Goal: Task Accomplishment & Management: Complete application form

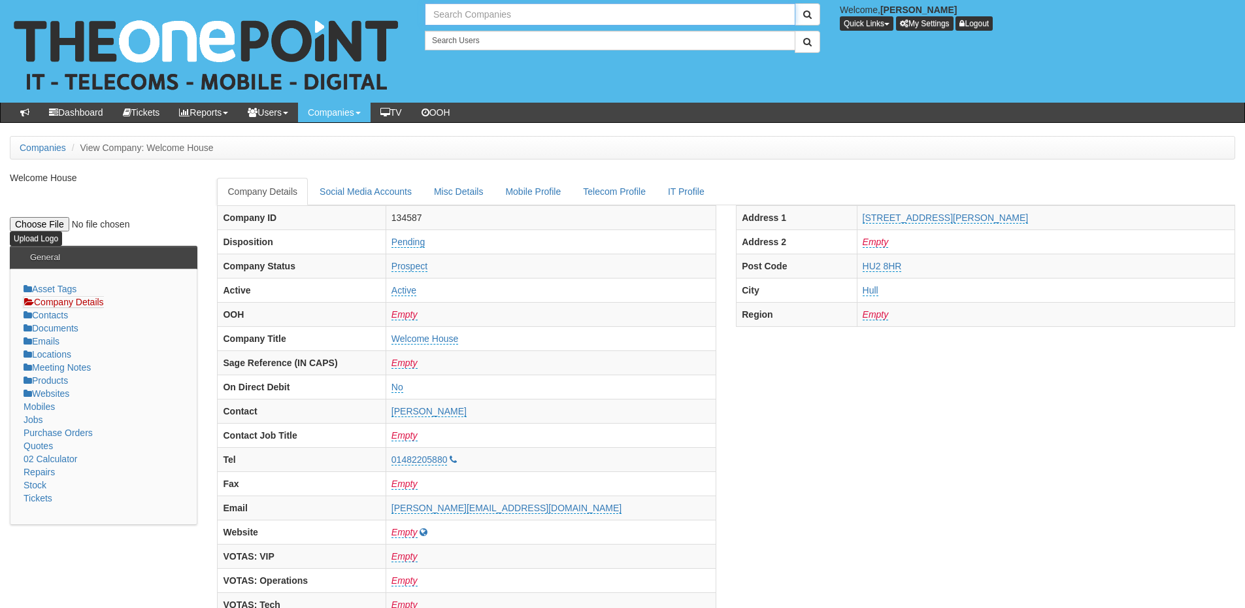
click at [505, 14] on input "text" at bounding box center [610, 14] width 371 height 22
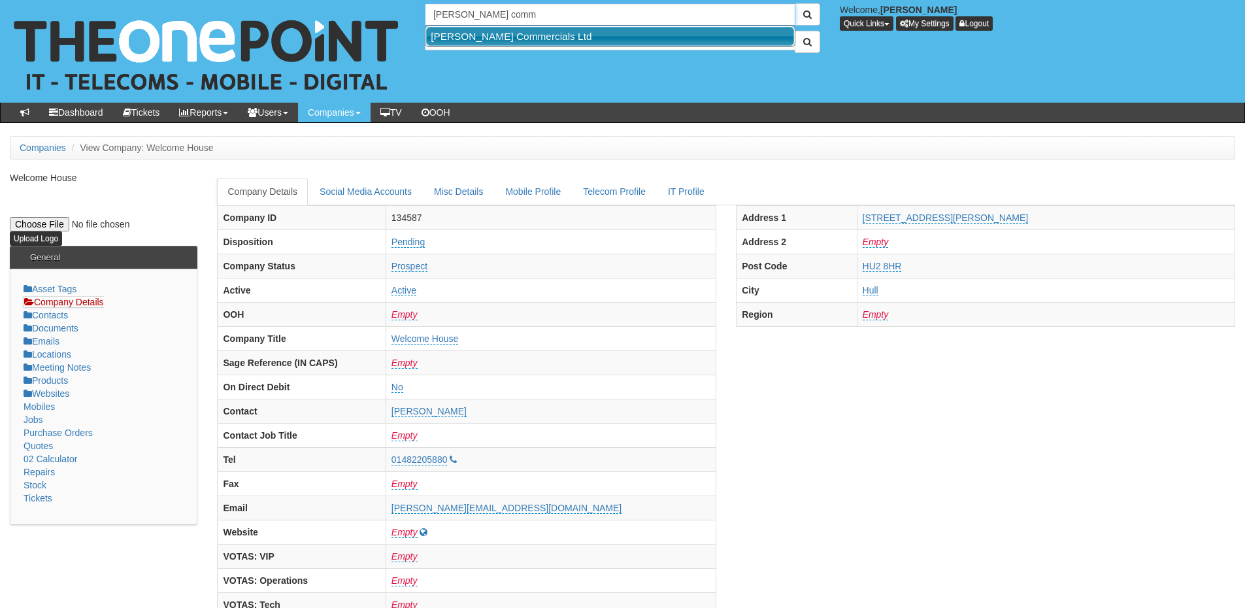
click at [499, 39] on link "[PERSON_NAME] Commercials Ltd" at bounding box center [610, 36] width 368 height 19
type input "[PERSON_NAME] Commercials Ltd"
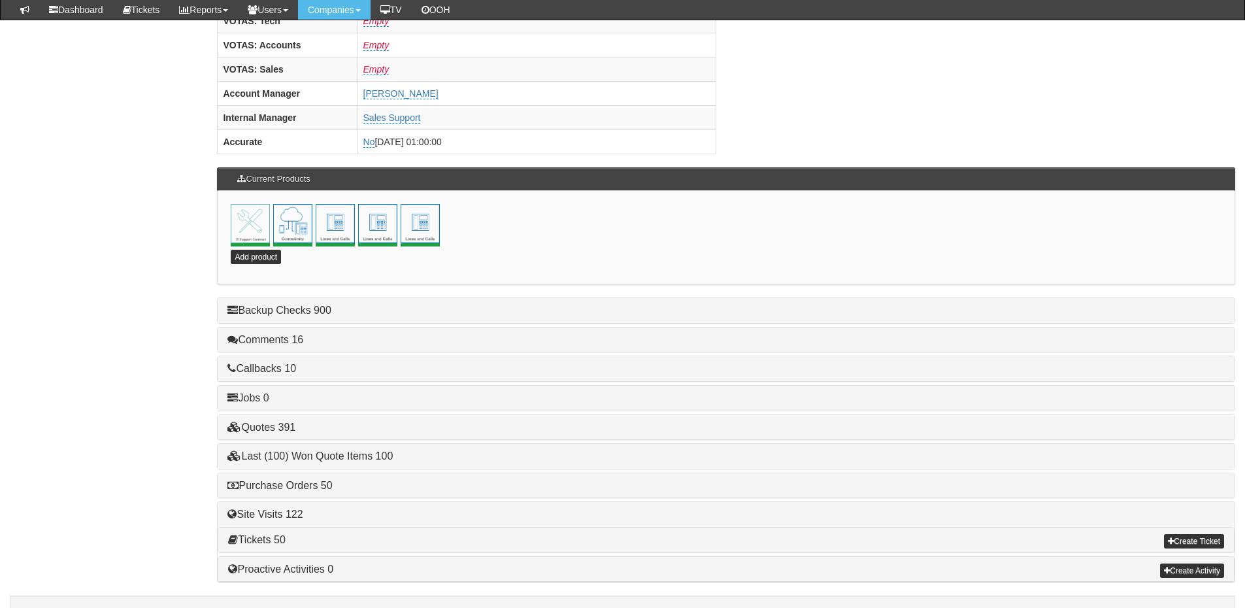
scroll to position [577, 0]
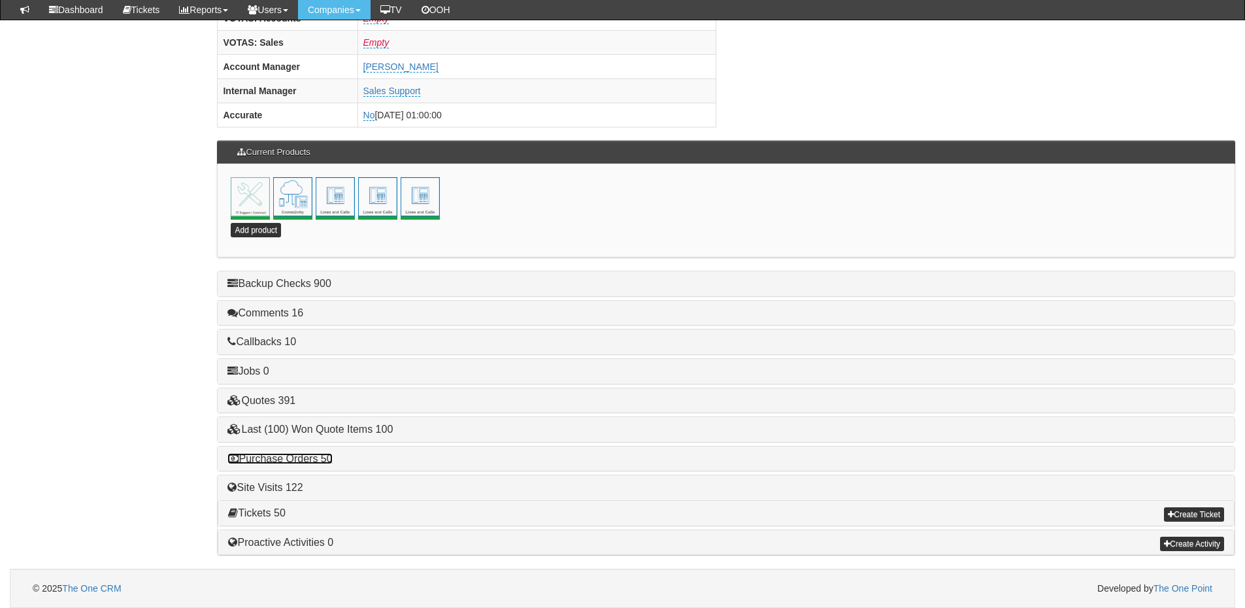
click at [318, 460] on link "Purchase Orders 50" at bounding box center [279, 458] width 105 height 11
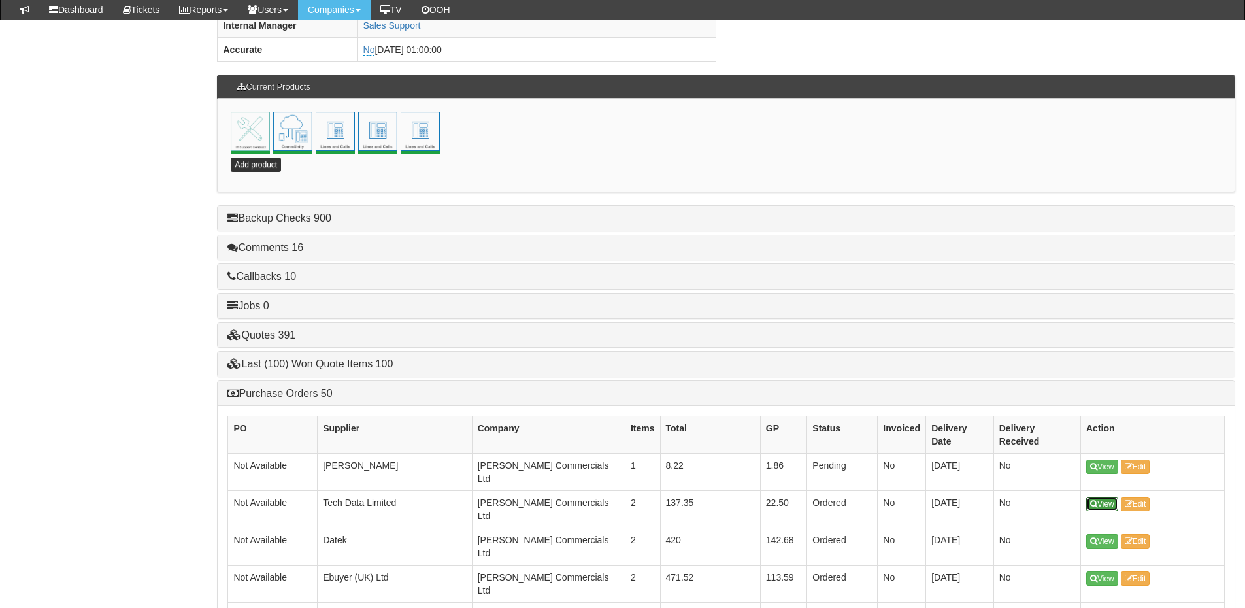
scroll to position [839, 0]
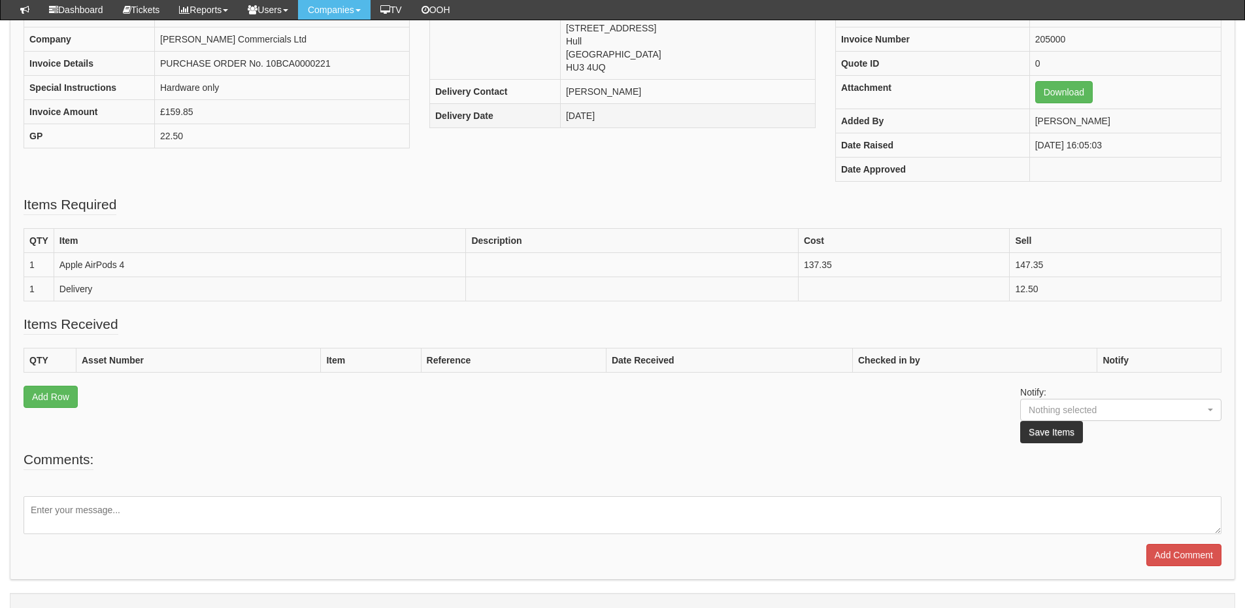
scroll to position [244, 0]
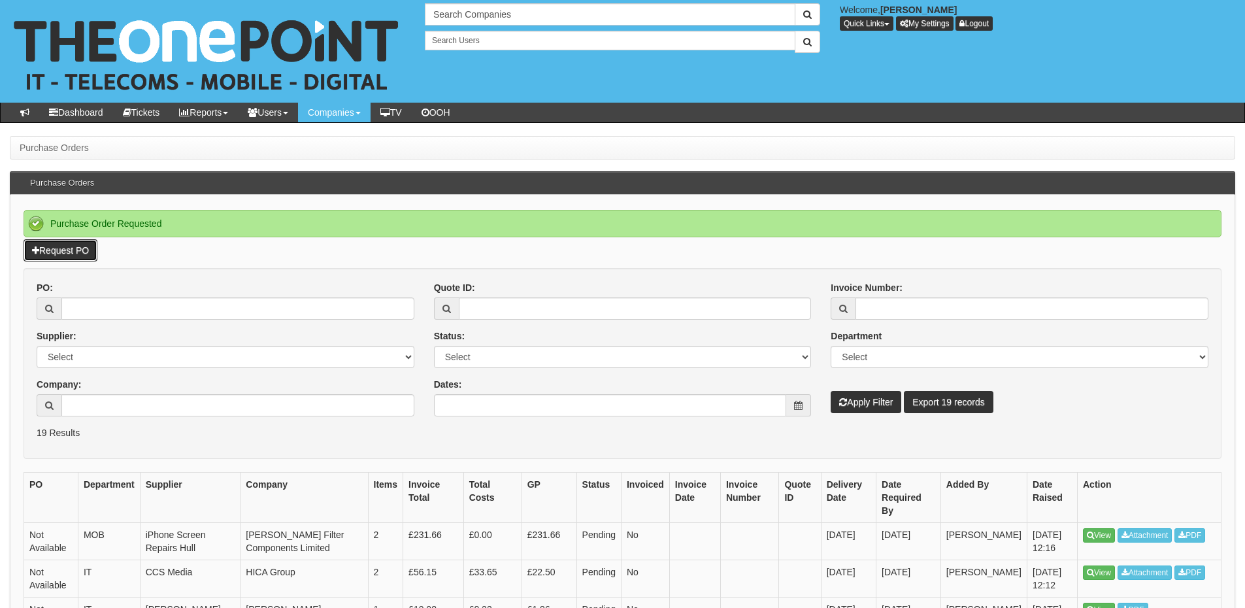
click at [69, 246] on link "Request PO" at bounding box center [61, 250] width 74 height 22
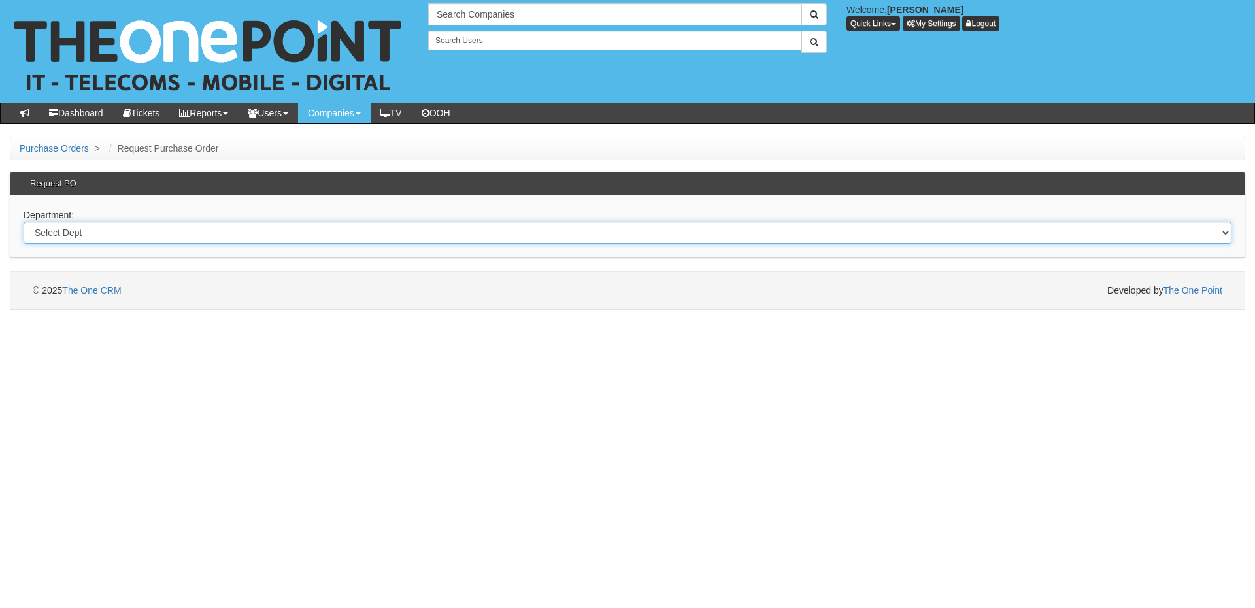
click at [174, 239] on select "Select Dept Digital Internal IT Mobiles Marketing Telecoms" at bounding box center [628, 233] width 1208 height 22
select select "?pipeID=&dept=IT"
click at [24, 222] on select "Select Dept Digital Internal IT Mobiles Marketing Telecoms" at bounding box center [628, 233] width 1208 height 22
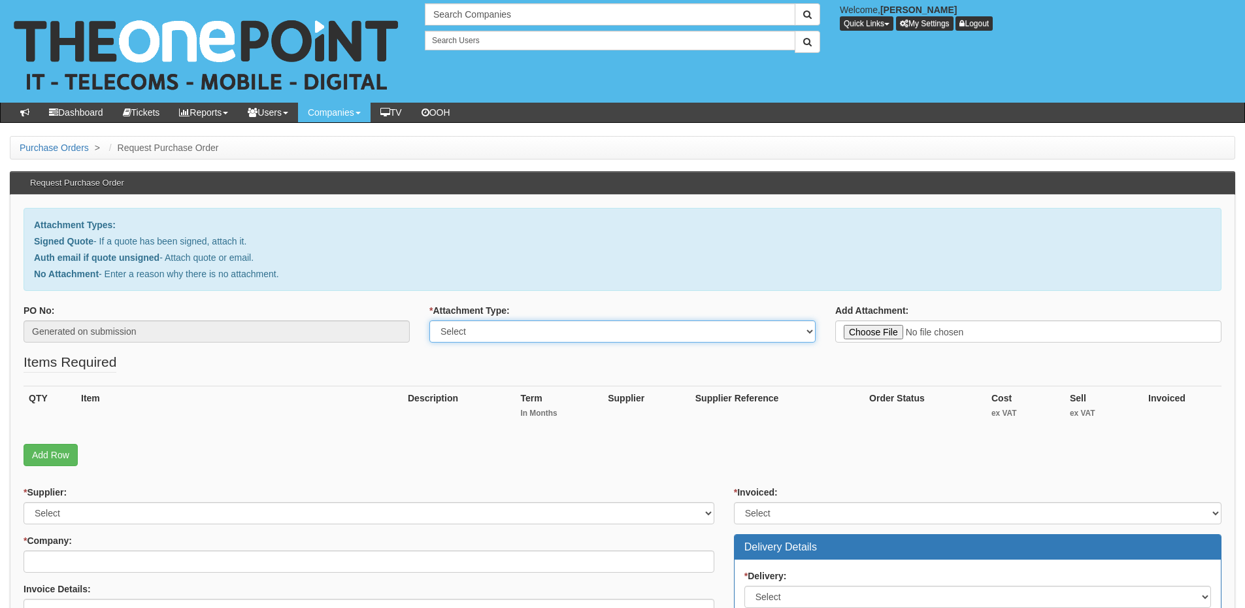
click at [467, 333] on select "Select Signed Quote Auth email with quote if unsigned No Attachment" at bounding box center [622, 331] width 386 height 22
click at [429, 320] on select "Select Signed Quote Auth email with quote if unsigned No Attachment" at bounding box center [622, 331] width 386 height 22
click at [618, 332] on select "Select Signed Quote Auth email with quote if unsigned No Attachment" at bounding box center [622, 331] width 386 height 22
select select "No Attachment"
click at [429, 320] on select "Select Signed Quote Auth email with quote if unsigned No Attachment" at bounding box center [622, 331] width 386 height 22
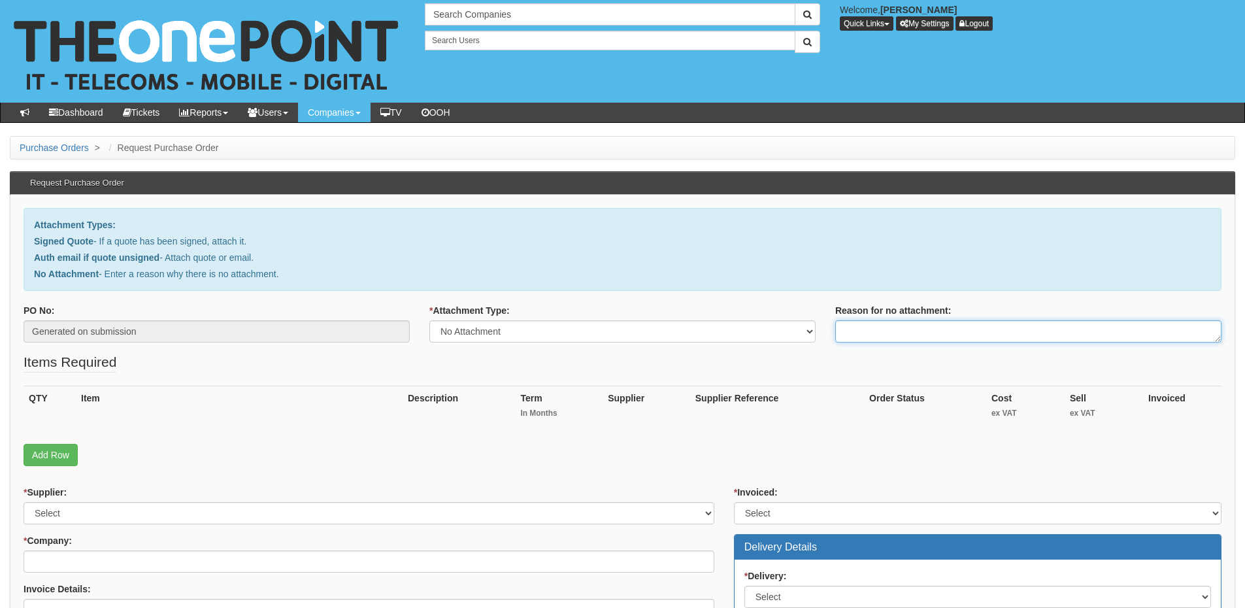
click at [870, 331] on textarea "Reason for no attachment:" at bounding box center [1028, 331] width 386 height 22
type textarea "Linked to ticket"
click at [60, 455] on link "Add Row" at bounding box center [51, 455] width 54 height 22
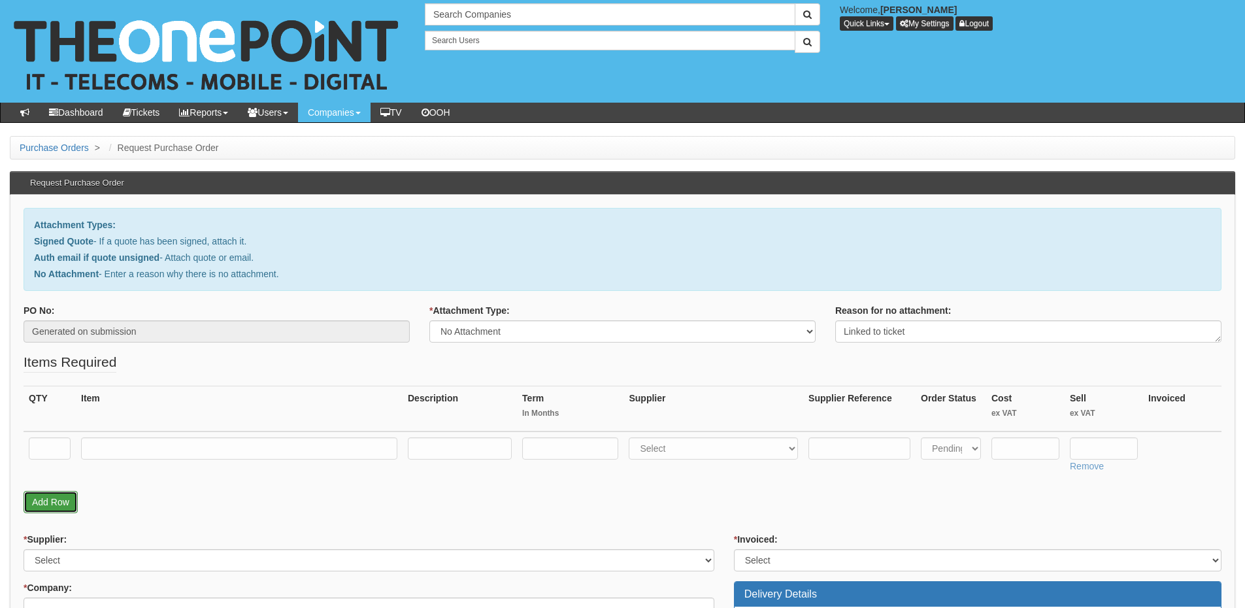
click at [50, 498] on link "Add Row" at bounding box center [51, 502] width 54 height 22
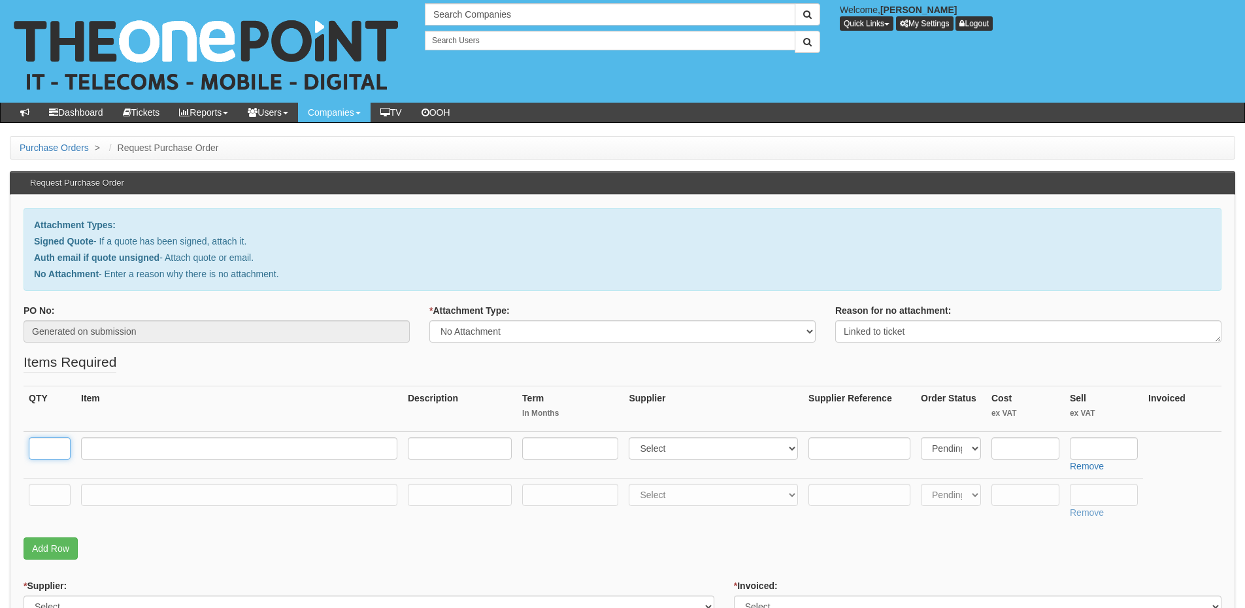
click at [50, 456] on input "text" at bounding box center [50, 448] width 42 height 22
type input "1"
click at [48, 498] on input "text" at bounding box center [50, 495] width 42 height 22
type input "1"
click at [100, 495] on input "text" at bounding box center [239, 495] width 316 height 22
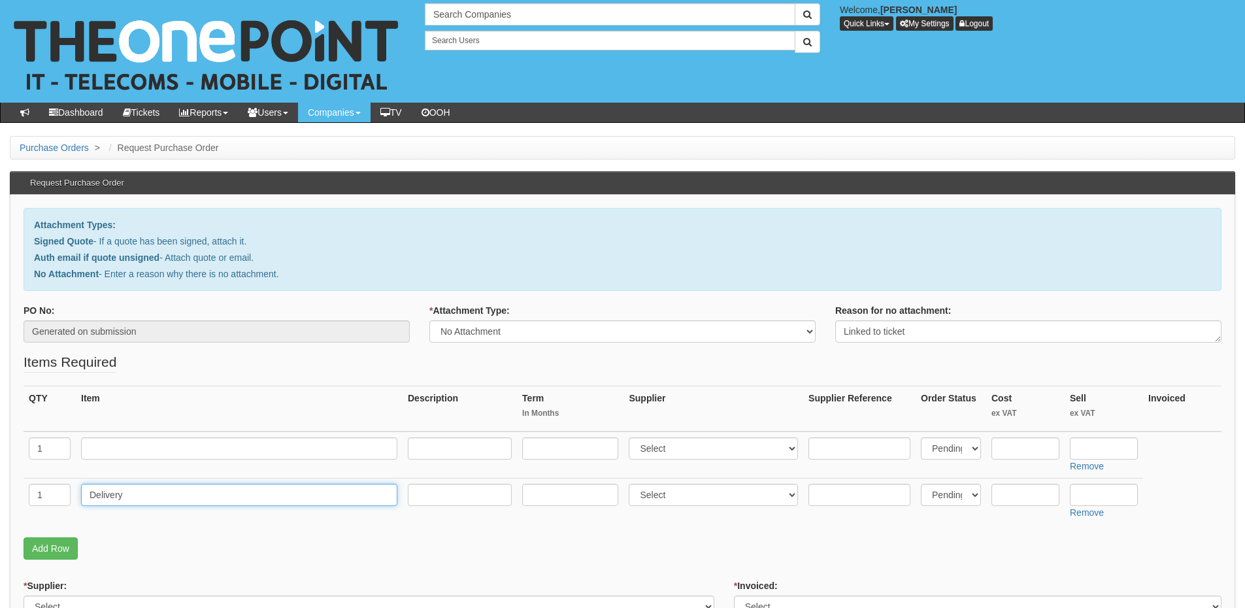
type input "Delivery"
click at [1084, 493] on input "text" at bounding box center [1104, 495] width 68 height 22
type input "12.50"
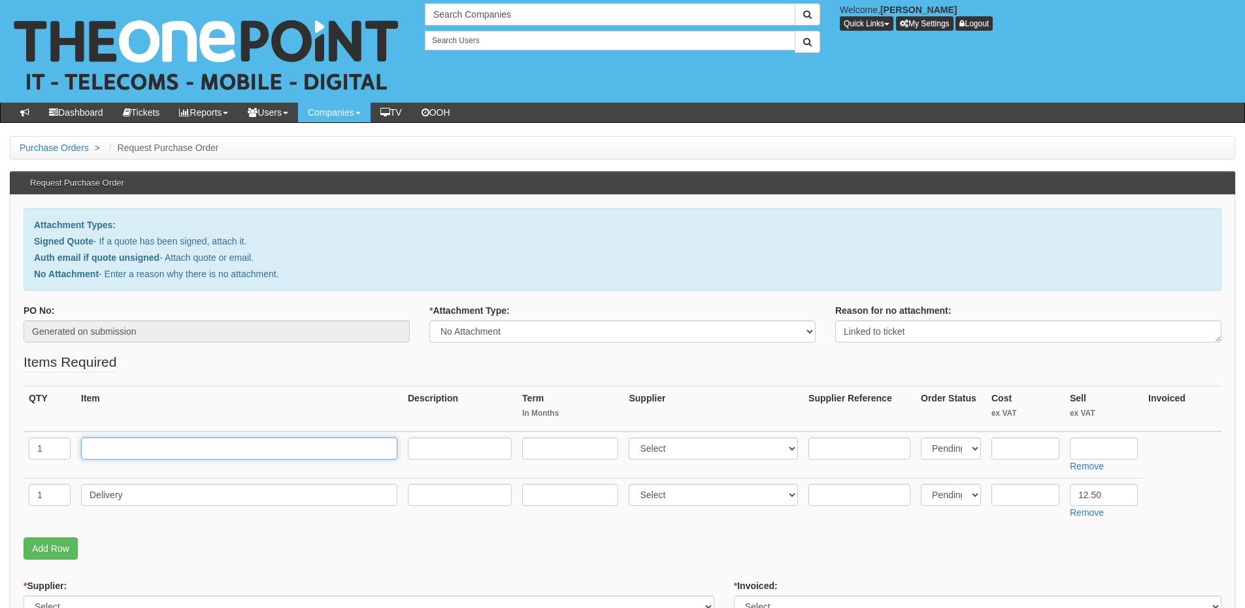
click at [165, 452] on input "text" at bounding box center [239, 448] width 316 height 22
type input "Replacement Keyboard"
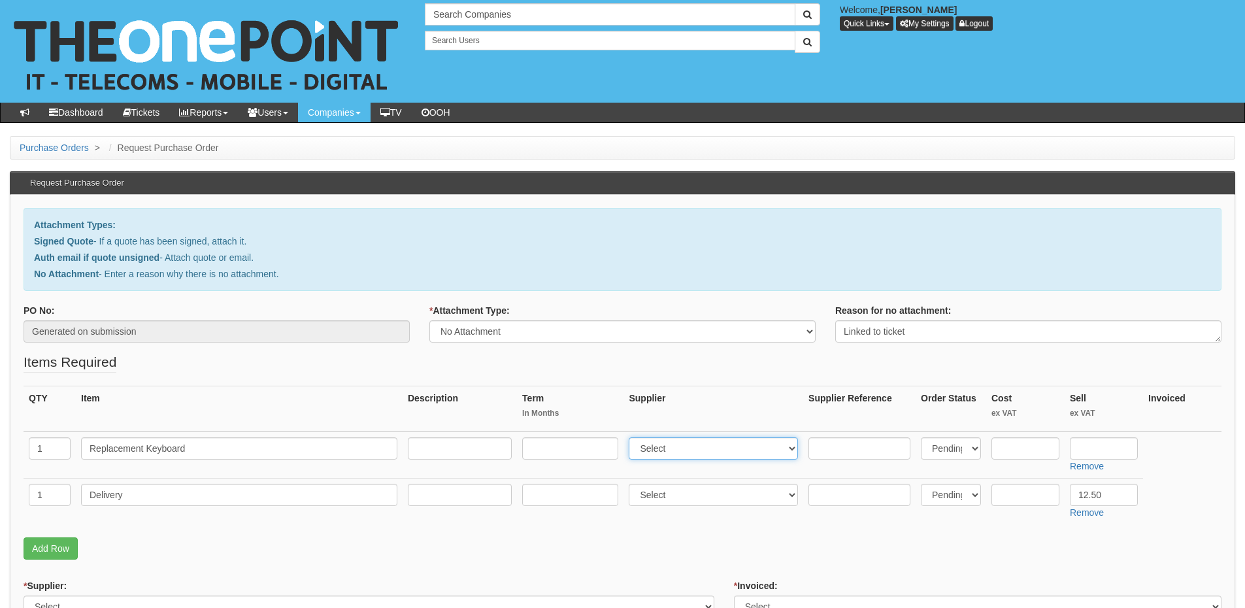
click at [666, 449] on select "Select 123 [DOMAIN_NAME] 1Password 3 4Gon [PERSON_NAME] Electric Ltd Abzorb Acc…" at bounding box center [713, 448] width 169 height 22
select select "13"
click at [632, 437] on select "Select 123 [DOMAIN_NAME] 1Password 3 4Gon [PERSON_NAME] Electric Ltd Abzorb Acc…" at bounding box center [713, 448] width 169 height 22
click at [1107, 444] on input "text" at bounding box center [1104, 448] width 68 height 22
type input "45.99"
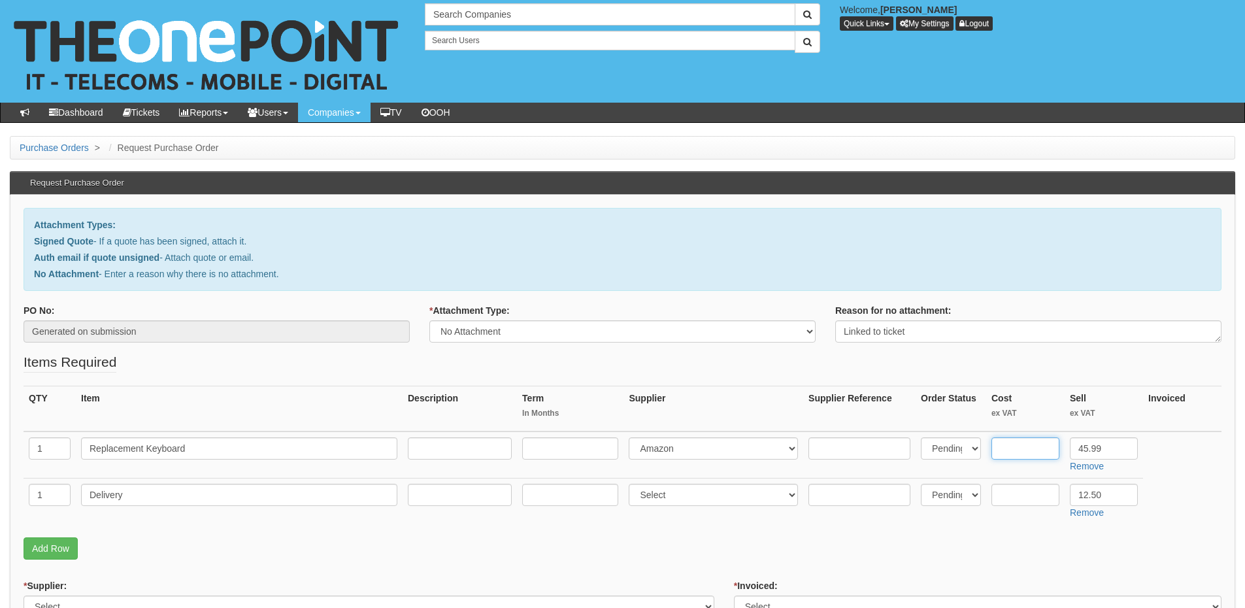
click at [1028, 445] on input "text" at bounding box center [1026, 448] width 68 height 22
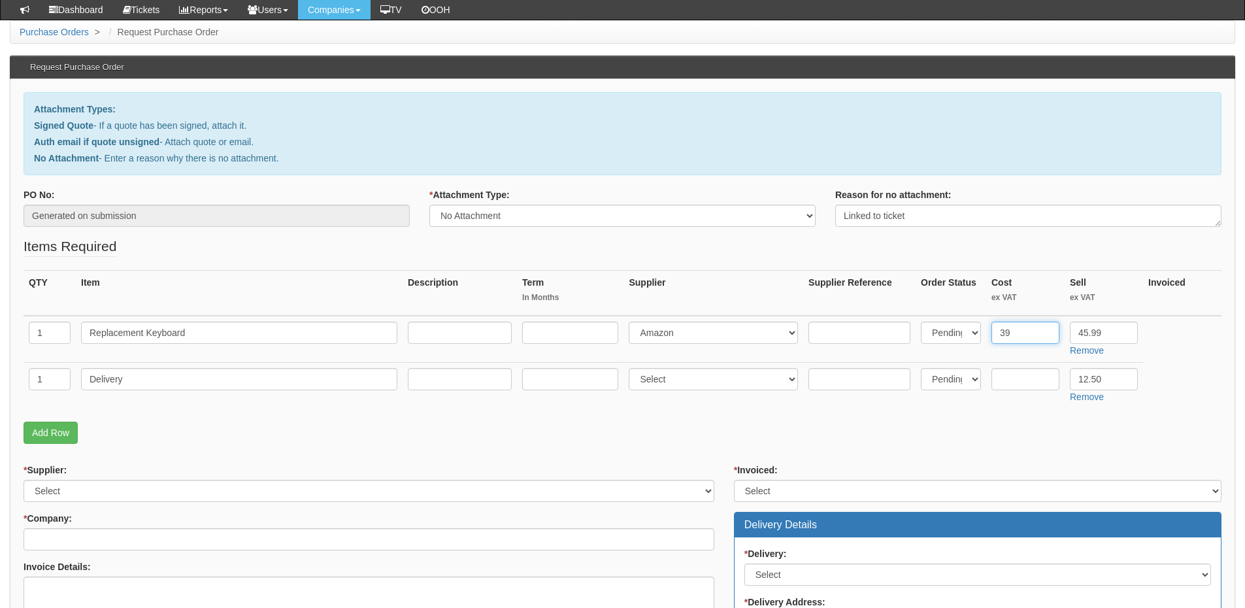
scroll to position [196, 0]
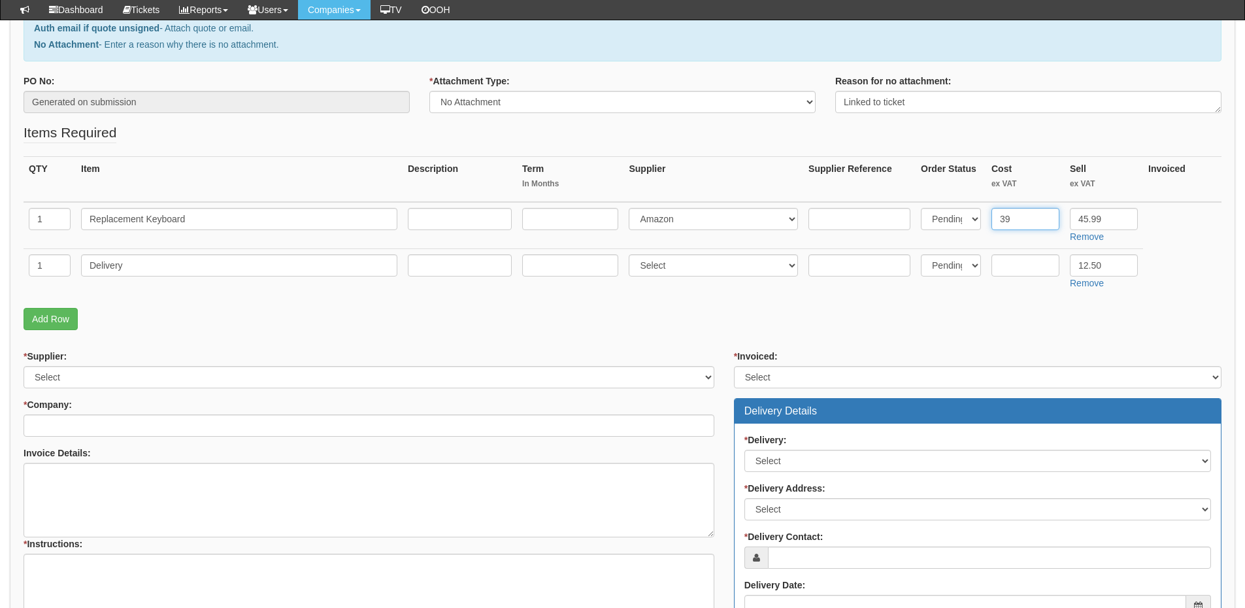
type input "39"
click at [109, 376] on select "Select 123 [DOMAIN_NAME] 1Password 3 4Gon [PERSON_NAME] Electric Ltd Abzorb Acc…" at bounding box center [369, 377] width 691 height 22
select select "13"
click at [24, 366] on select "Select 123 [DOMAIN_NAME] 1Password 3 4Gon [PERSON_NAME] Electric Ltd Abzorb Acc…" at bounding box center [369, 377] width 691 height 22
click at [82, 414] on input "* Company:" at bounding box center [369, 425] width 691 height 22
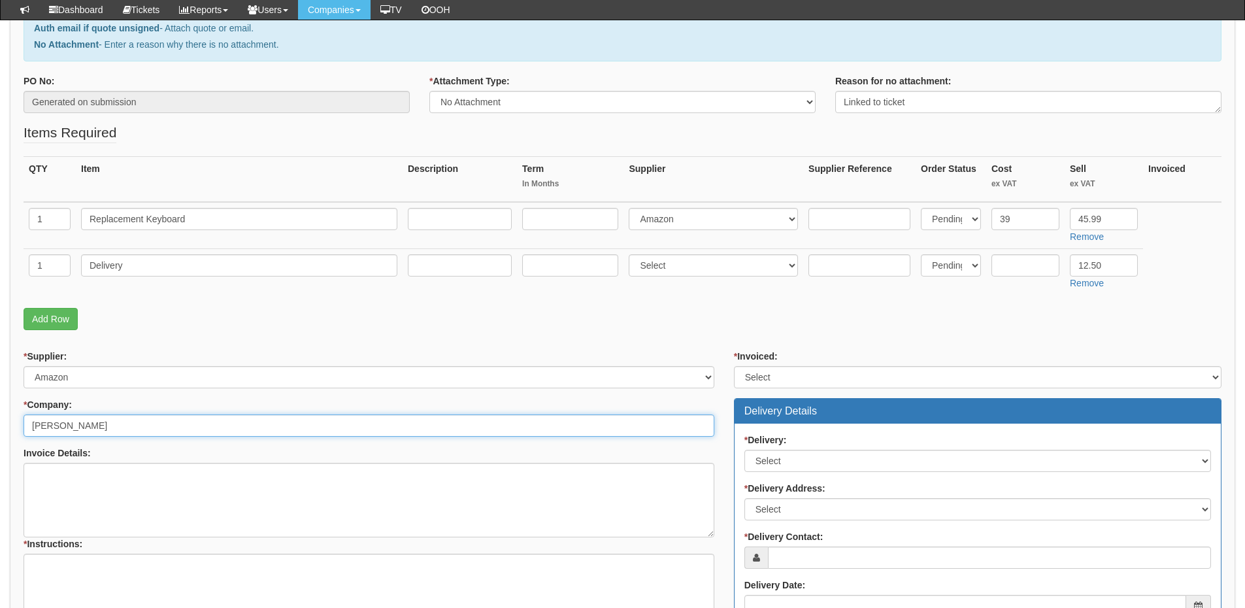
drag, startPoint x: 99, startPoint y: 422, endPoint x: 8, endPoint y: 421, distance: 90.2
click at [8, 421] on div "Purchase Orders > Request Purchase Order Request Purchase Order Attachment Type…" at bounding box center [622, 396] width 1245 height 979
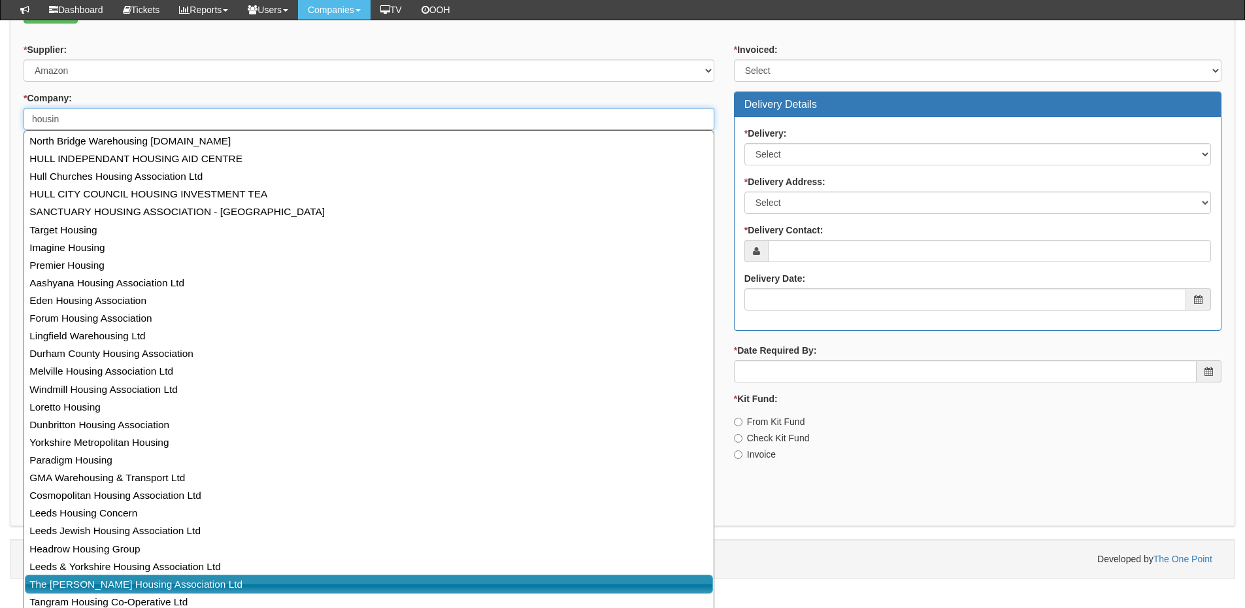
scroll to position [429, 0]
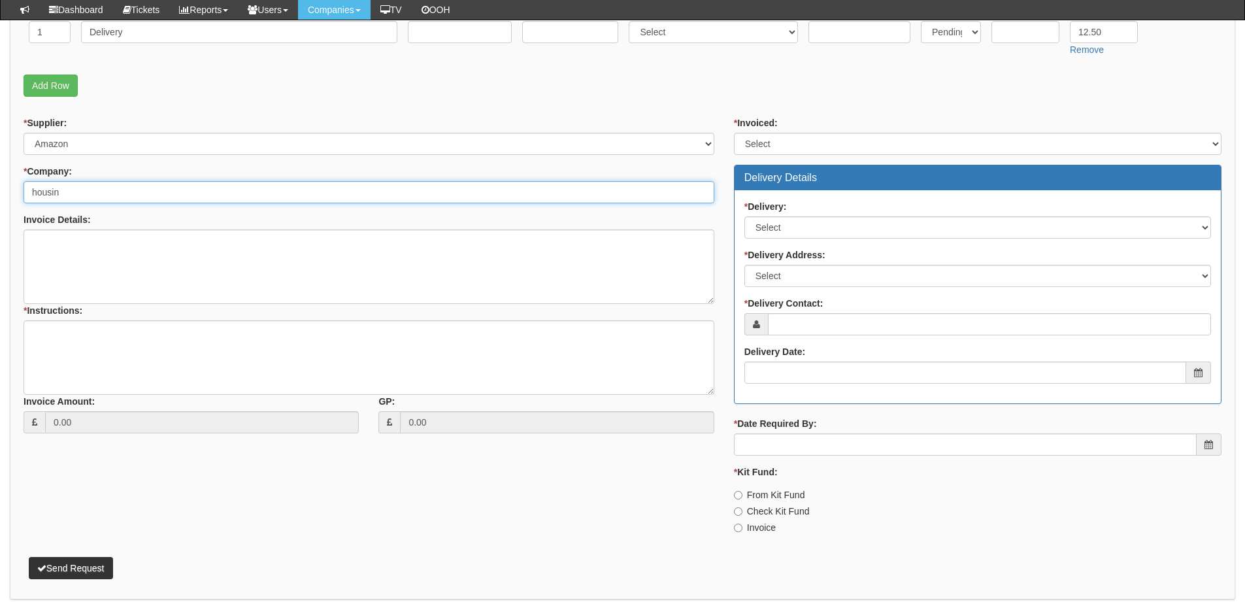
drag, startPoint x: 81, startPoint y: 191, endPoint x: -10, endPoint y: 186, distance: 91.7
click at [0, 186] on html "× Send Email × Add Appointment × Create Ticket × Create Proactive Activity × Ad…" at bounding box center [622, 111] width 1245 height 1081
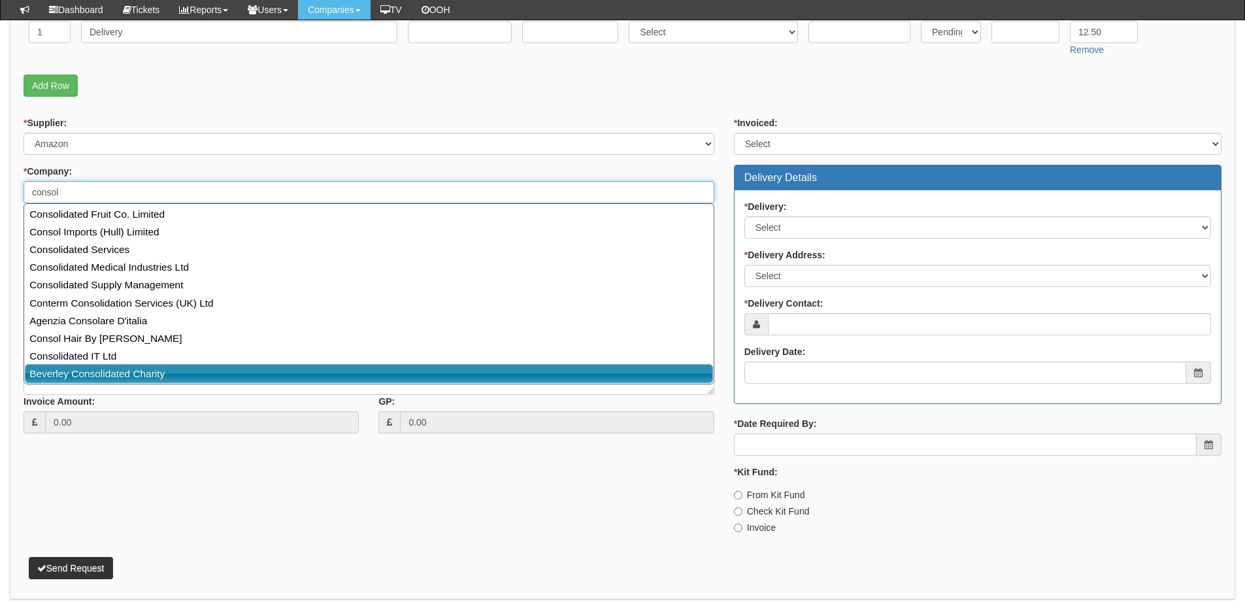
click at [67, 376] on link "Beverley Consolidated Charity" at bounding box center [369, 373] width 688 height 19
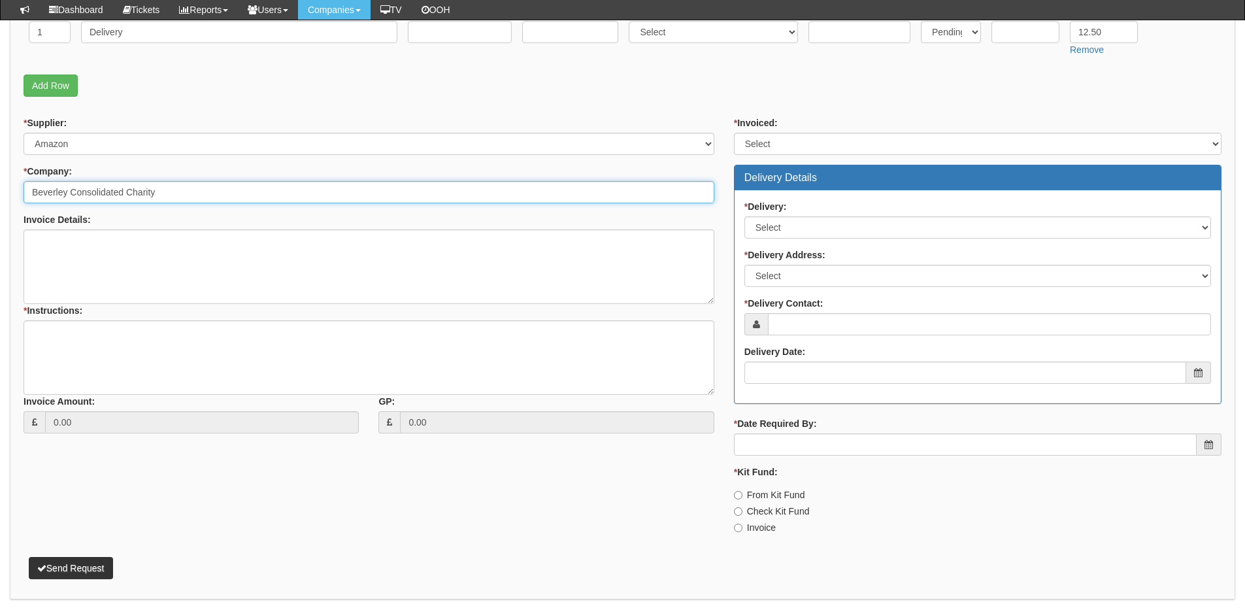
type input "Beverley Consolidated Charity"
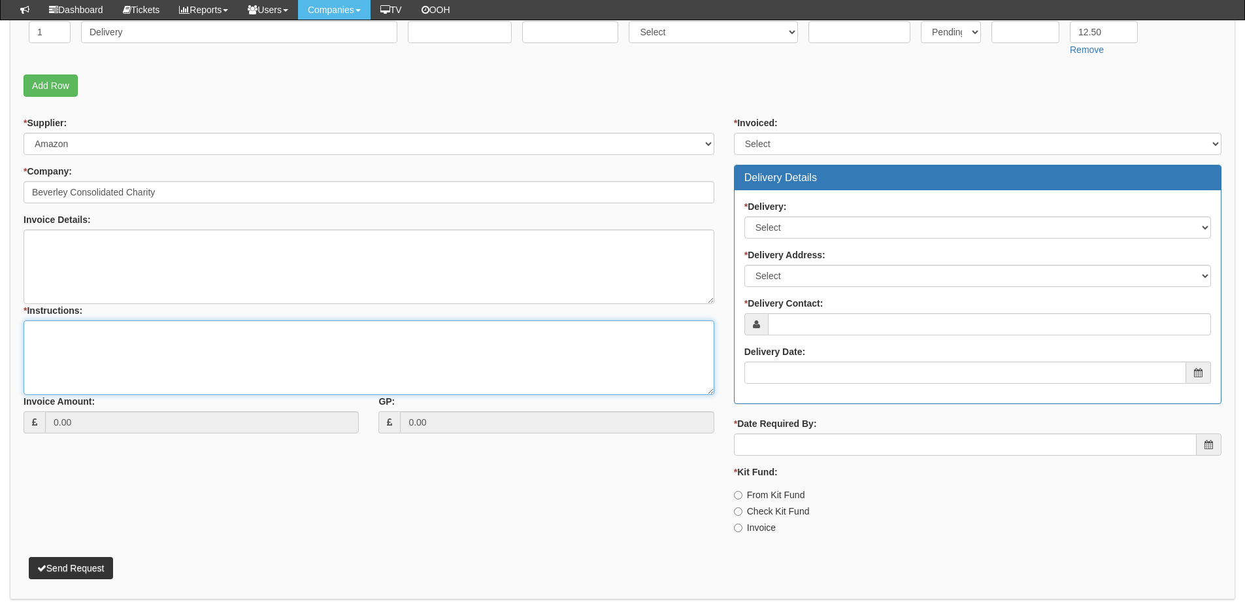
click at [69, 357] on textarea "* Instructions:" at bounding box center [369, 357] width 691 height 75
type textarea "Replacement keyboard"
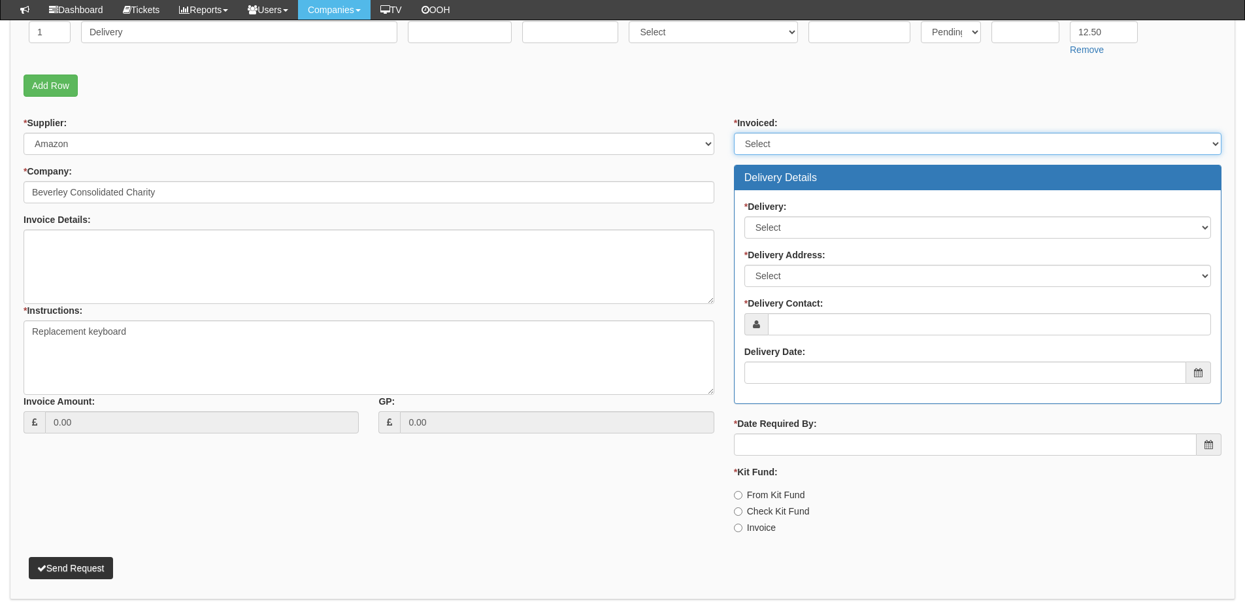
click at [763, 149] on select "Select Yes No N/A STB (part of order)" at bounding box center [978, 144] width 488 height 22
select select "2"
click at [734, 133] on select "Select Yes No N/A STB (part of order)" at bounding box center [978, 144] width 488 height 22
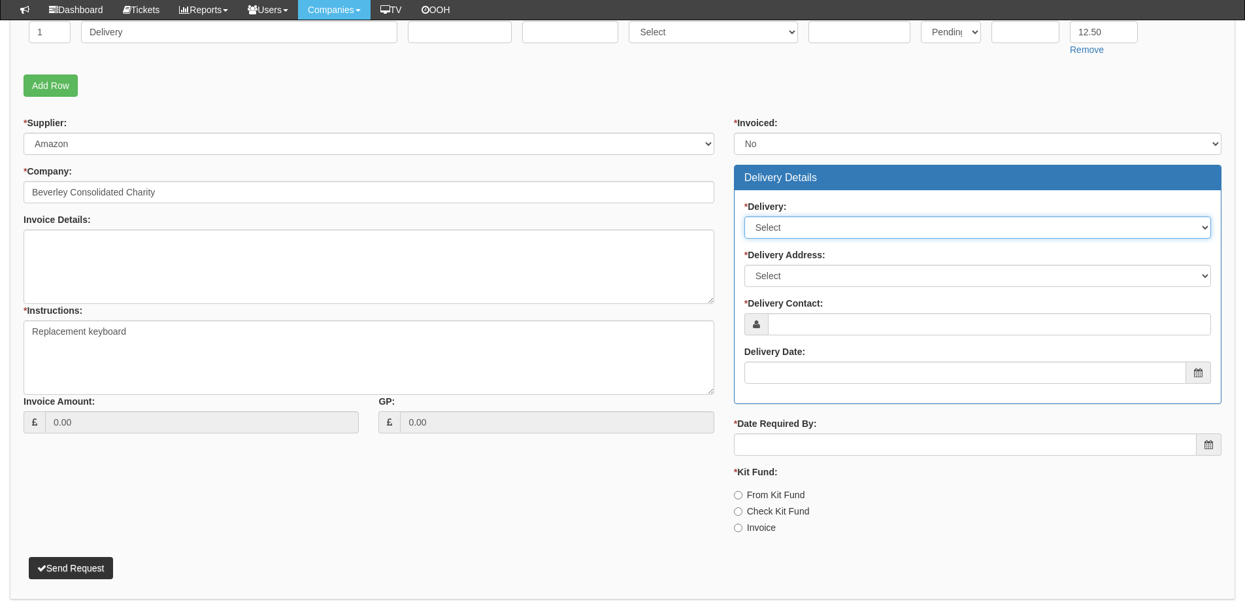
click at [763, 231] on select "Select No Not Applicable Yes" at bounding box center [977, 227] width 467 height 22
select select "1"
click at [744, 216] on select "Select No Not Applicable Yes" at bounding box center [977, 227] width 467 height 22
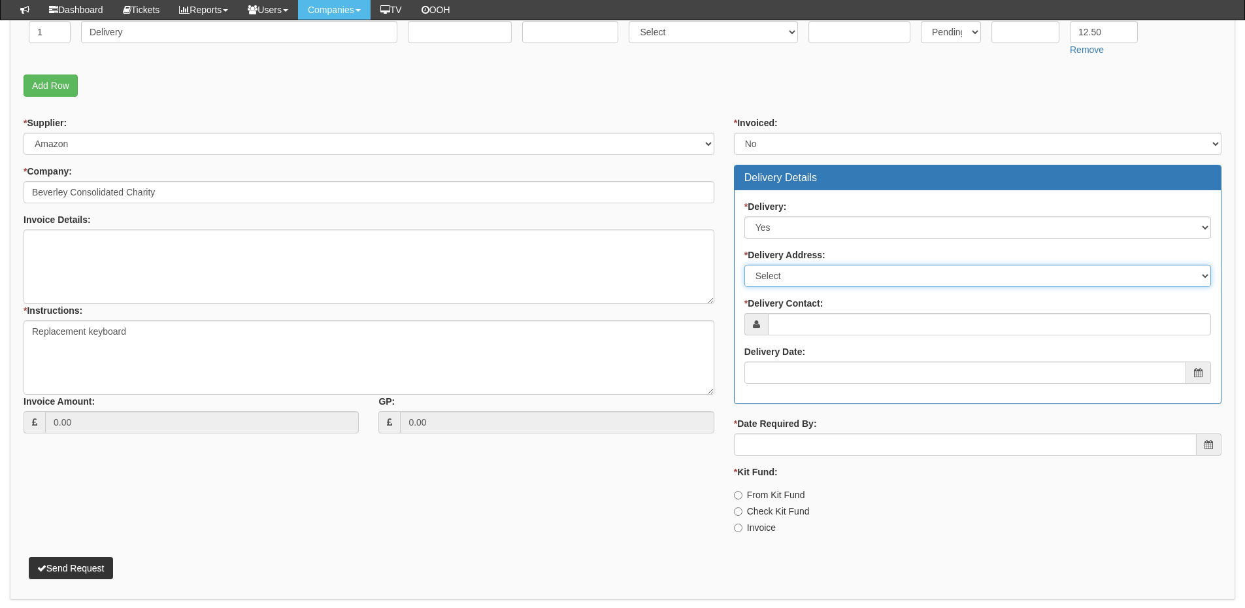
click at [767, 287] on select "Select Not Applicable Main Address - HU17 0AG Other" at bounding box center [977, 276] width 467 height 22
select select "other"
click at [744, 265] on select "Select Not Applicable Main Address - HU17 0AG Other" at bounding box center [977, 276] width 467 height 22
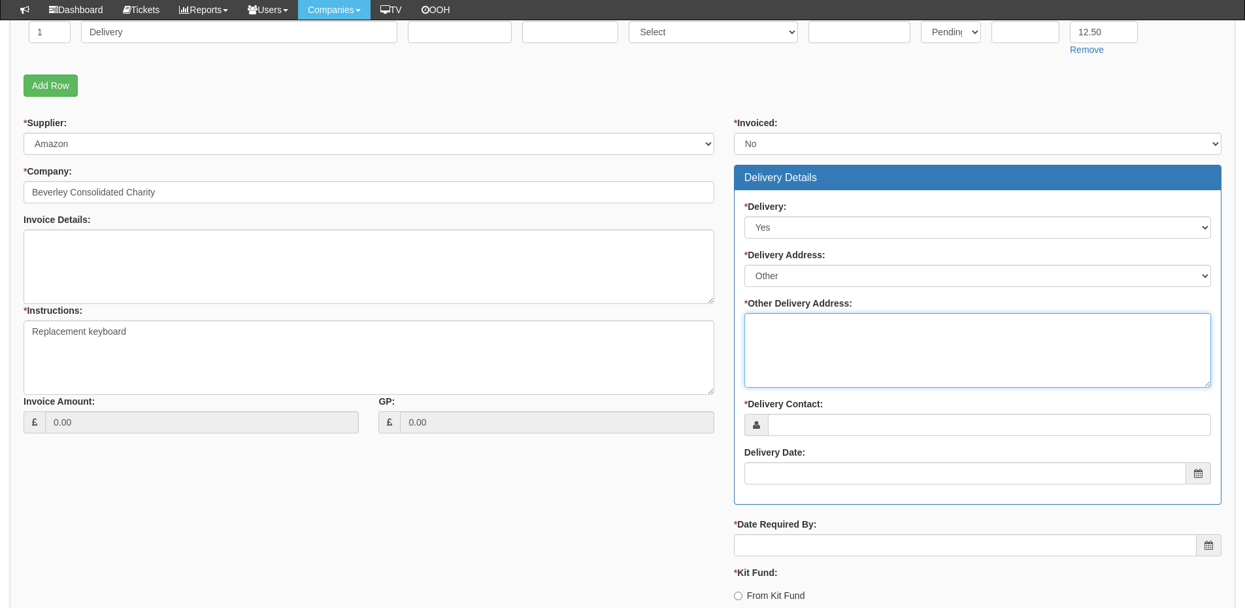
click at [777, 345] on textarea "* Other Delivery Address:" at bounding box center [977, 350] width 467 height 75
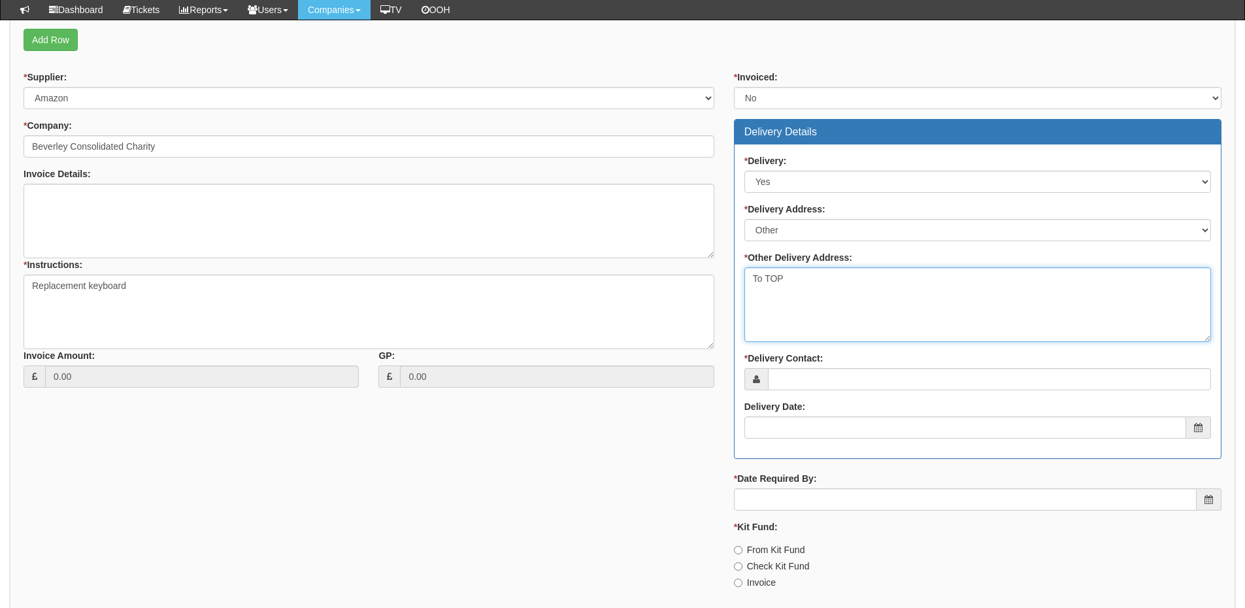
scroll to position [495, 0]
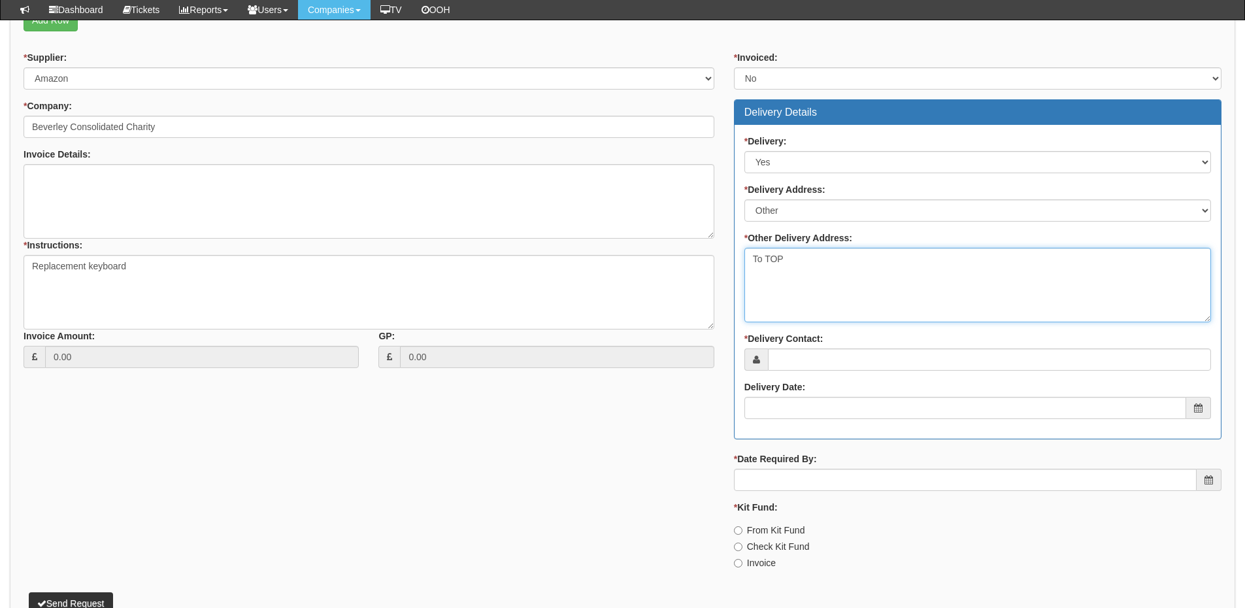
type textarea "To TOP"
click at [794, 354] on input "* Delivery Contact:" at bounding box center [989, 359] width 443 height 22
type input "[PERSON_NAME]"
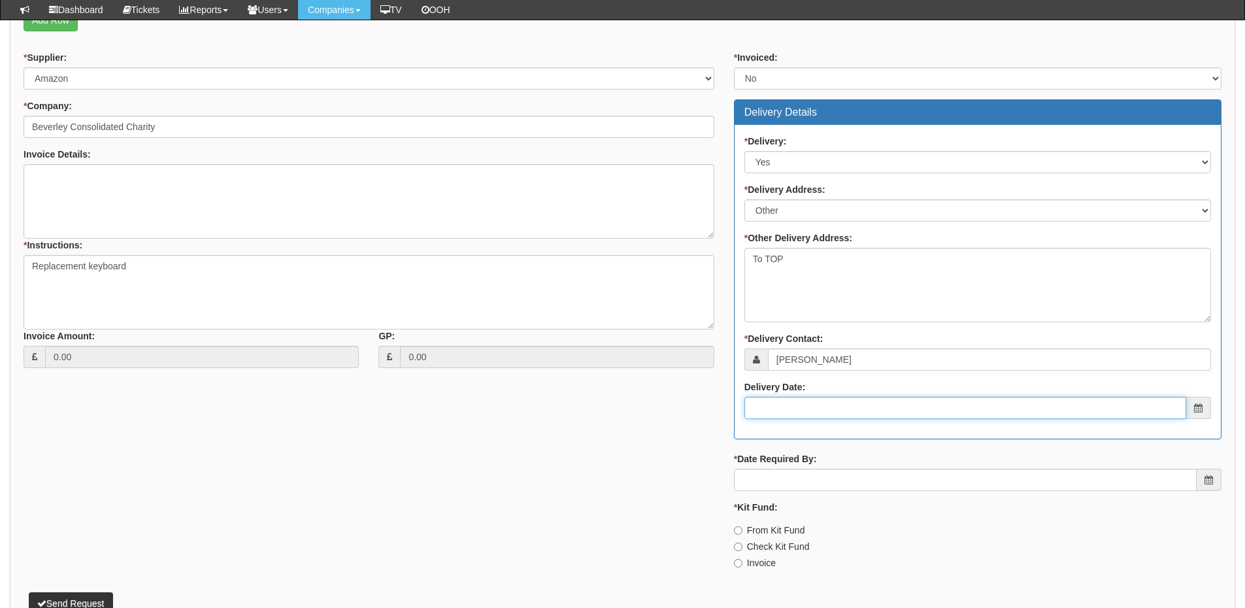
click at [799, 403] on input "Delivery Date:" at bounding box center [965, 408] width 442 height 22
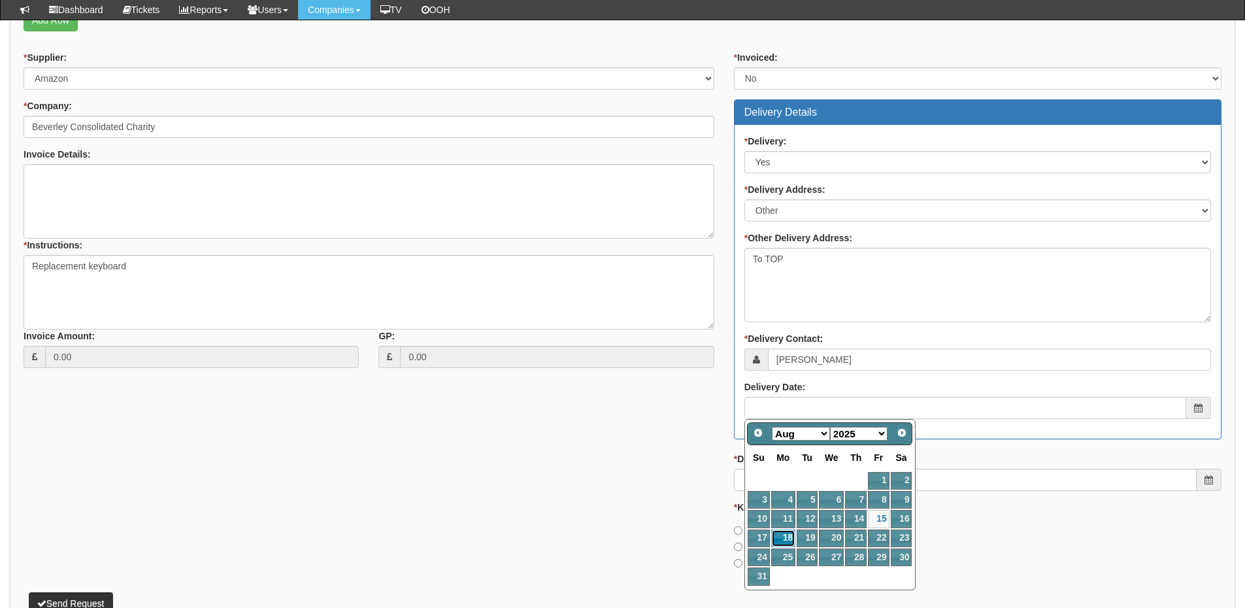
click at [787, 533] on link "18" at bounding box center [783, 538] width 24 height 18
type input "[DATE]"
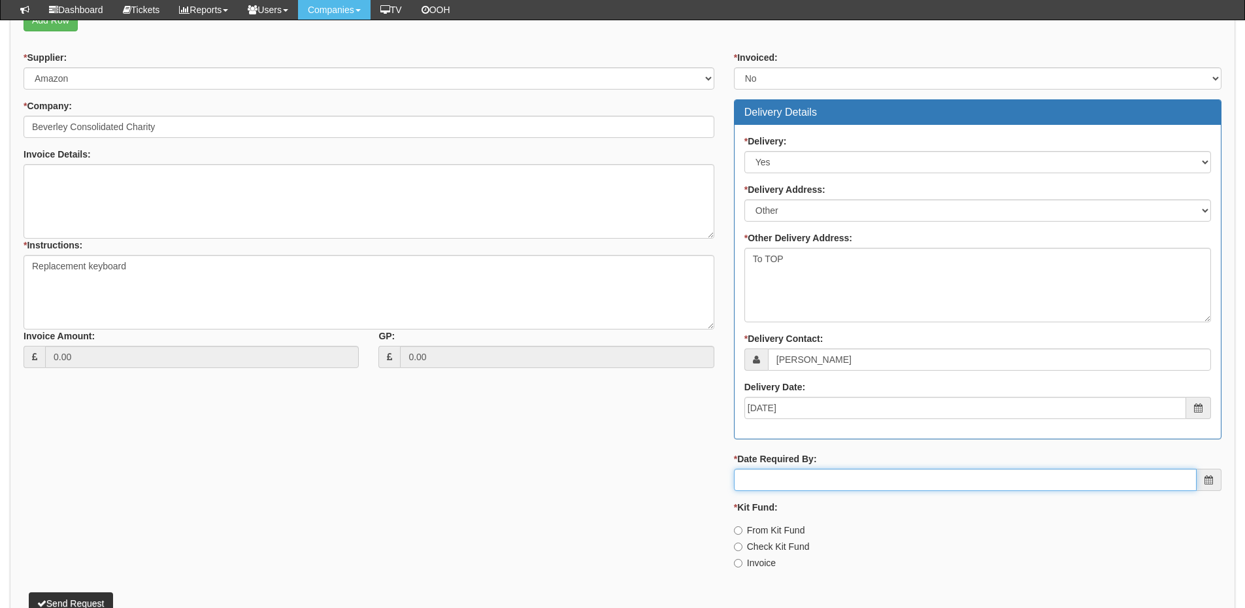
click at [787, 478] on input "* Date Required By:" at bounding box center [965, 480] width 463 height 22
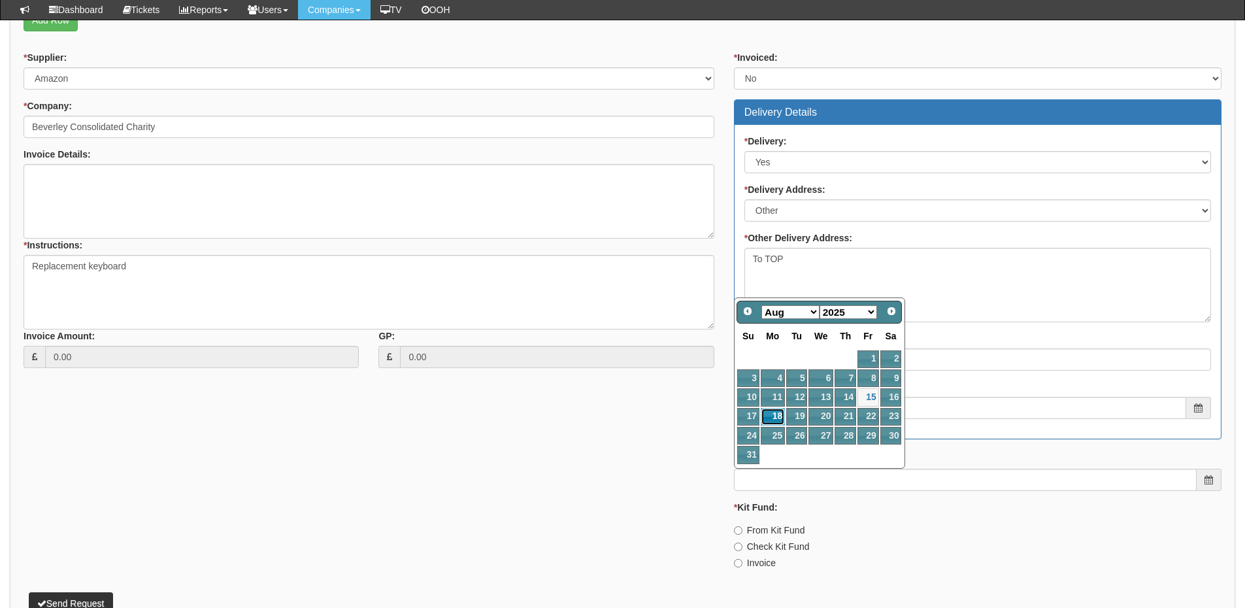
click at [773, 419] on link "18" at bounding box center [773, 417] width 24 height 18
type input "[DATE]"
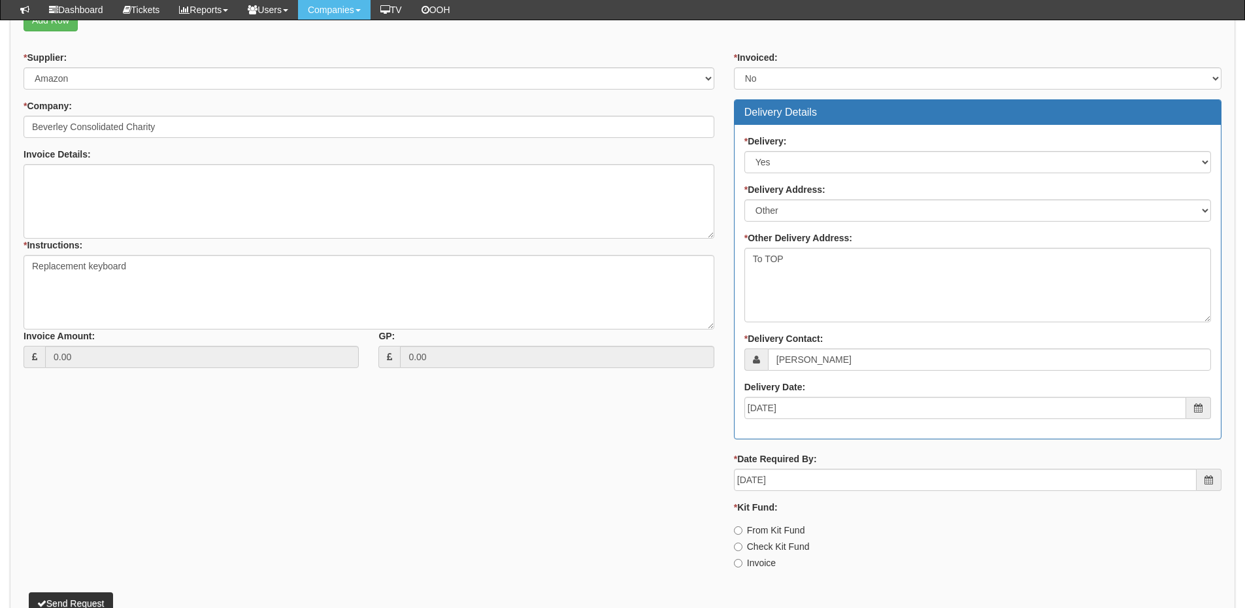
click at [753, 563] on label "Invoice" at bounding box center [755, 562] width 42 height 13
click at [743, 535] on input "Invoice" at bounding box center [738, 530] width 8 height 8
radio input "true"
click at [81, 603] on button "Send Request" at bounding box center [71, 603] width 84 height 22
